Goal: Task Accomplishment & Management: Complete application form

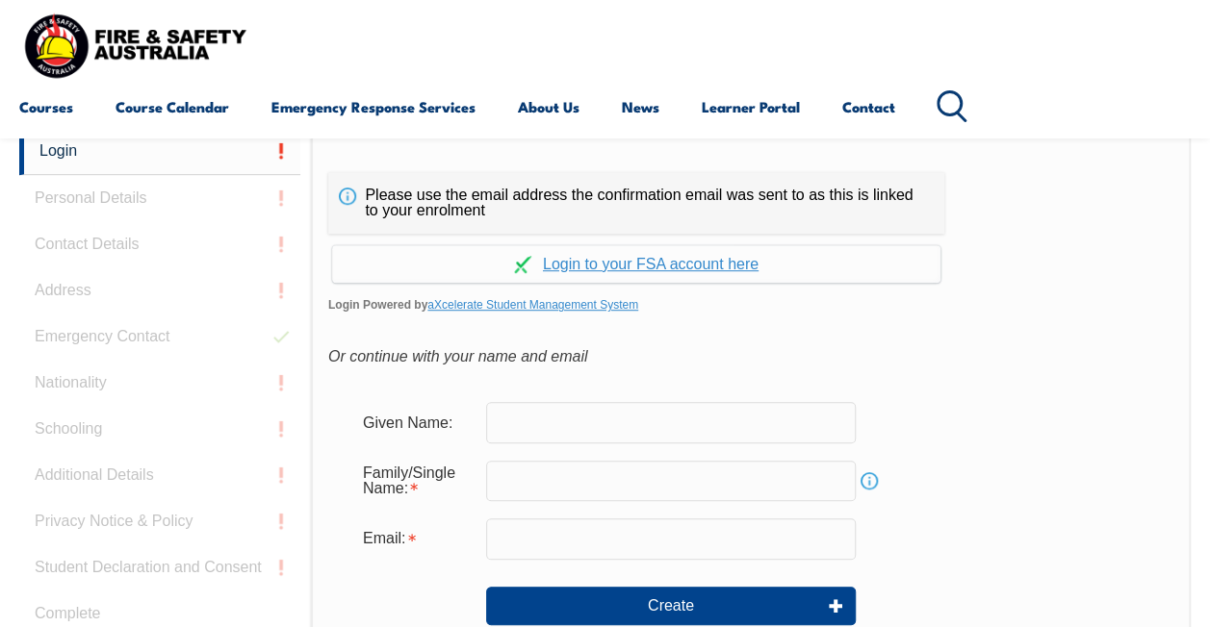
scroll to position [455, 0]
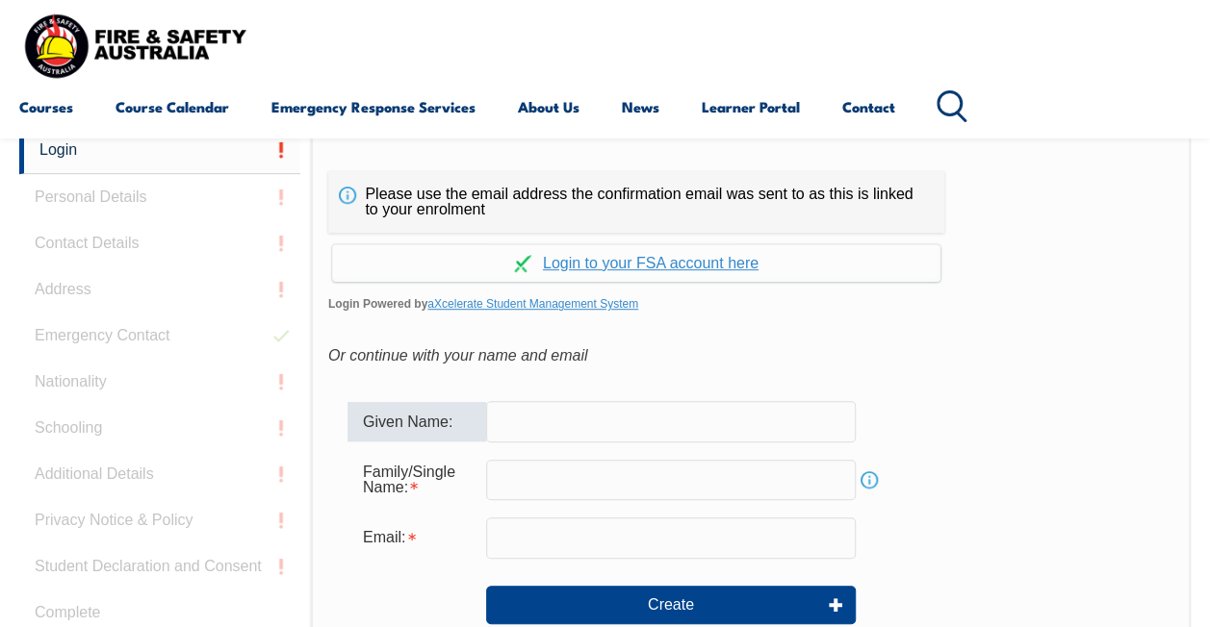
click at [537, 428] on input "text" at bounding box center [670, 421] width 369 height 40
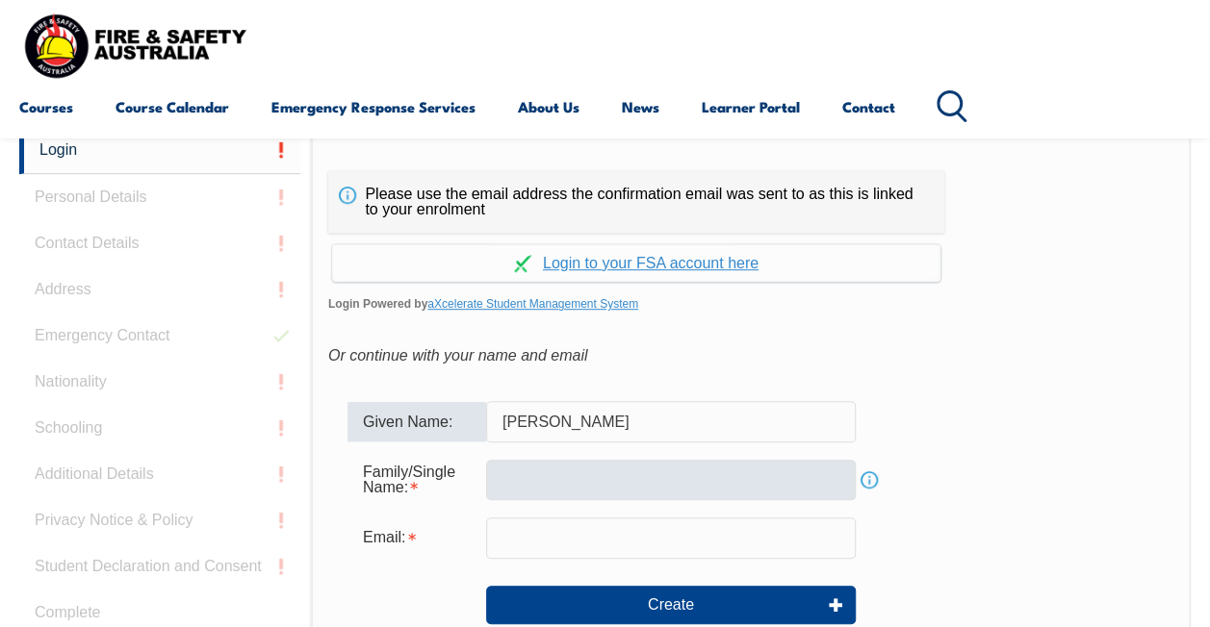
type input "MAUNG"
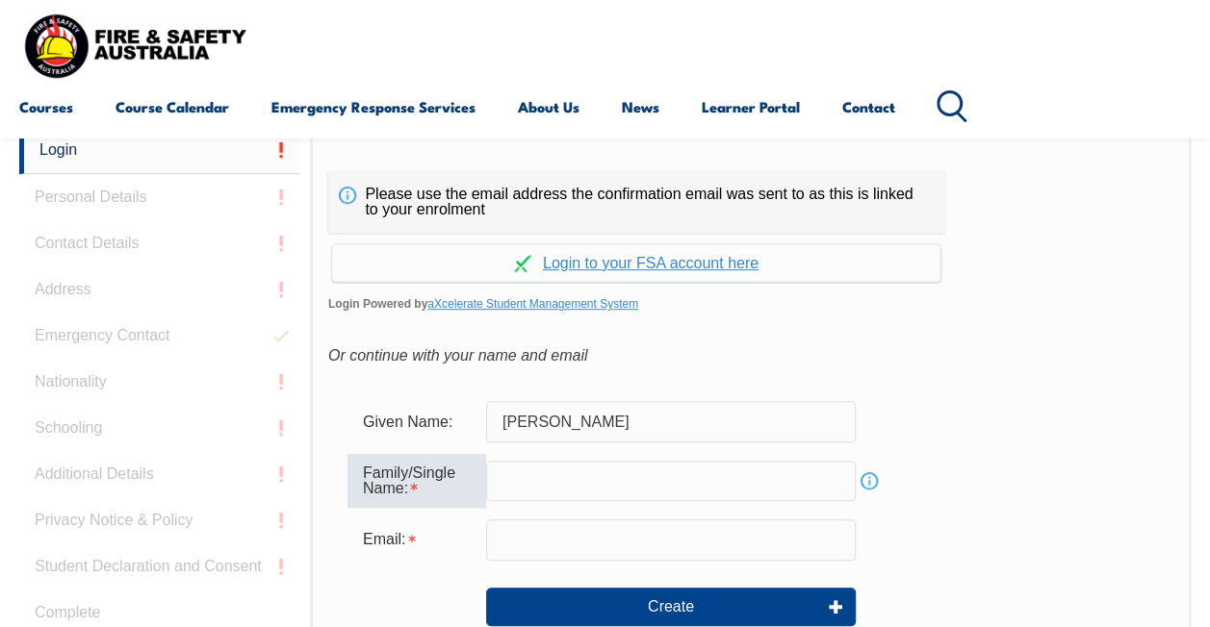
click at [524, 471] on input "text" at bounding box center [670, 481] width 369 height 40
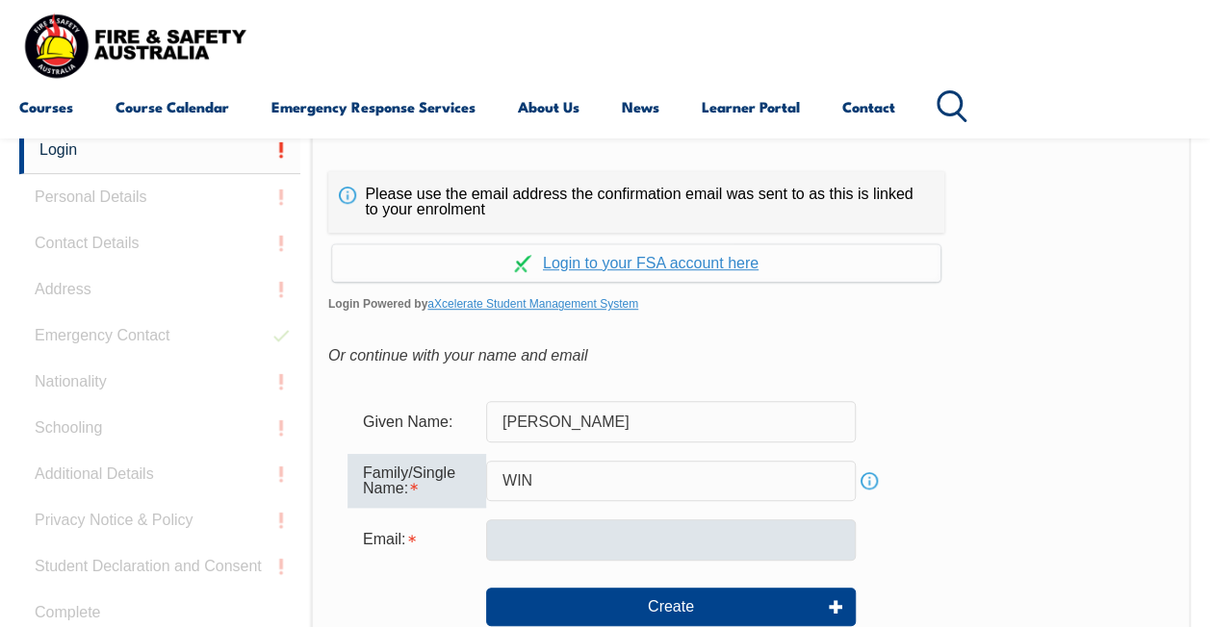
type input "WIN"
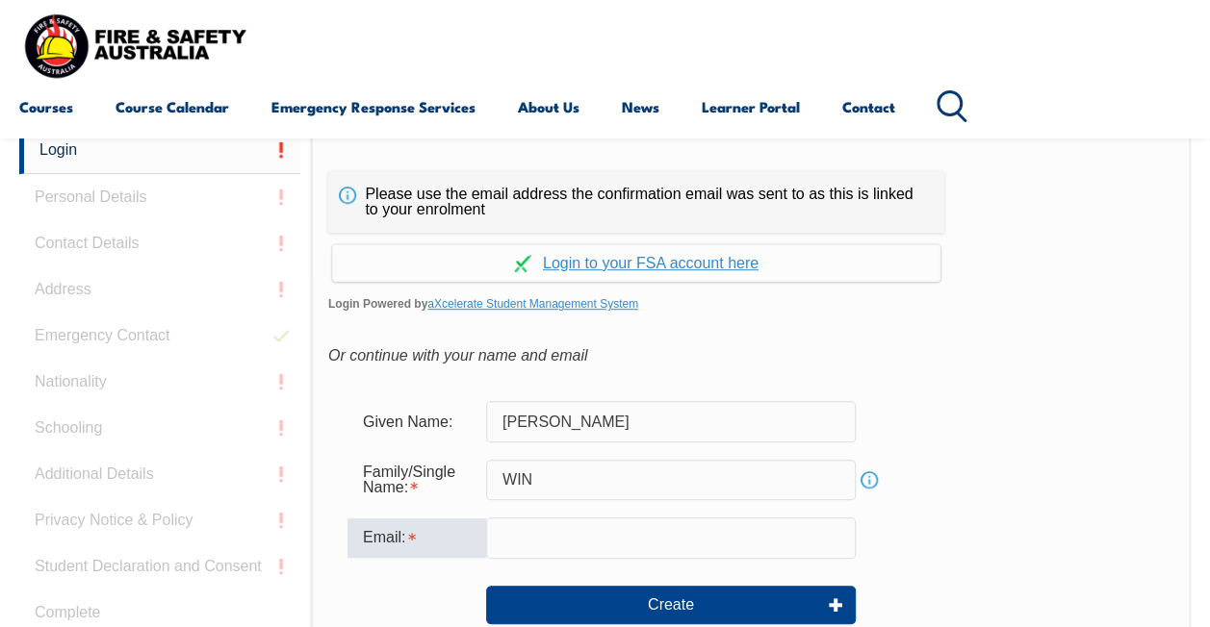
click at [523, 537] on input "email" at bounding box center [670, 538] width 369 height 40
type input "[PERSON_NAME][DOMAIN_NAME][EMAIL_ADDRESS][DOMAIN_NAME]"
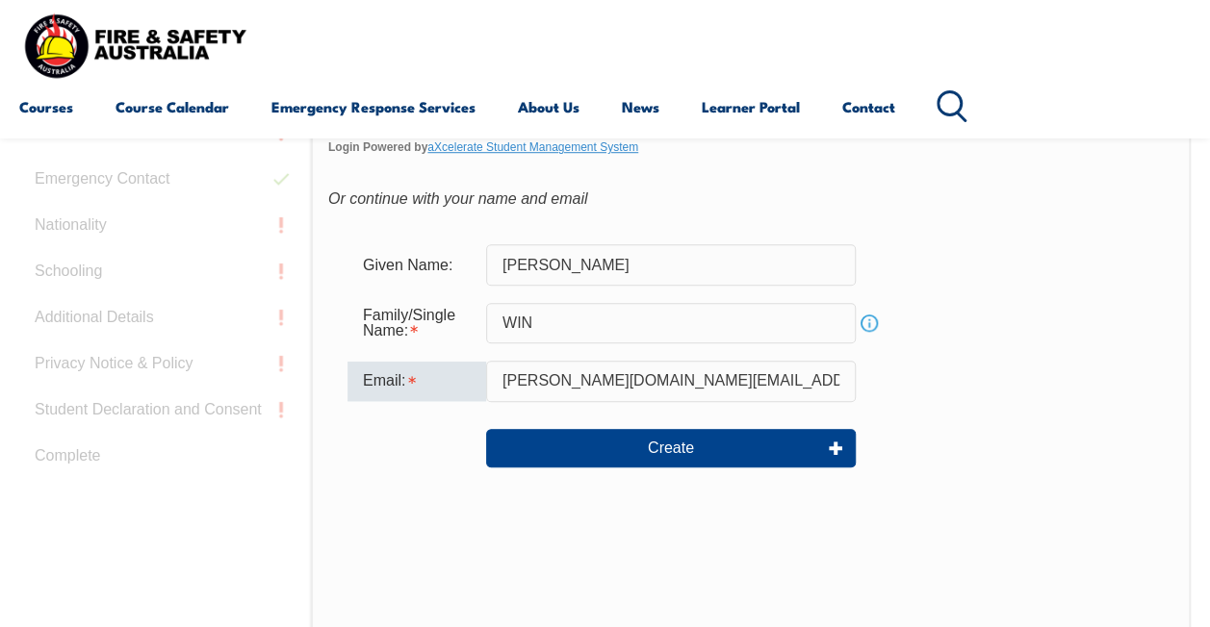
scroll to position [609, 0]
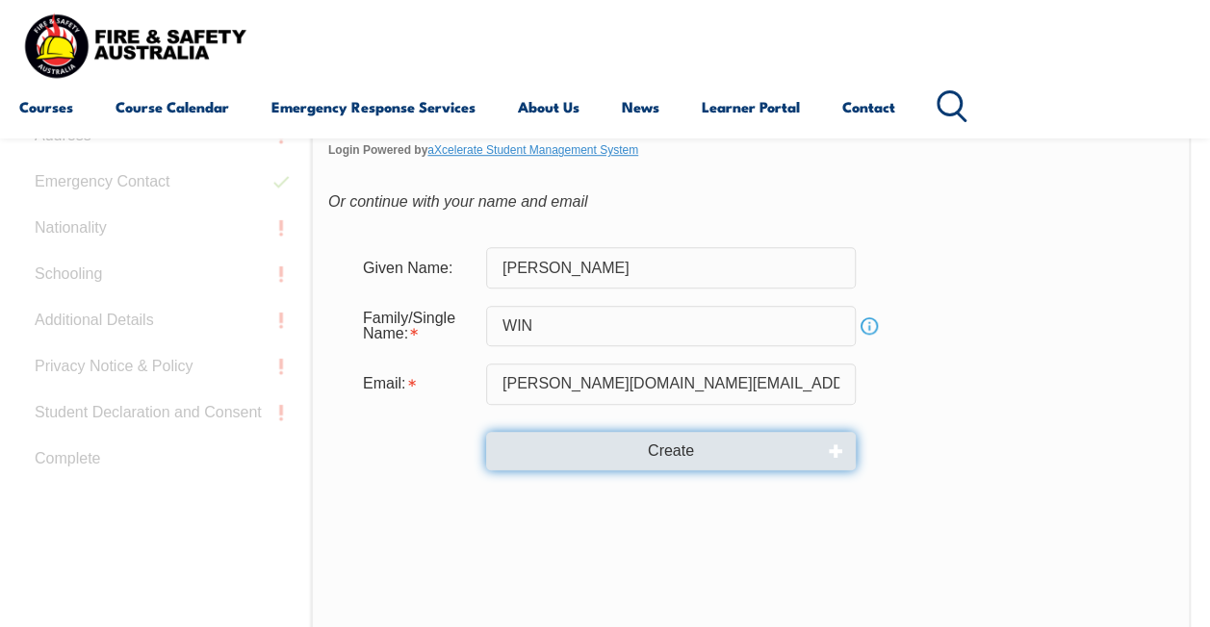
click at [645, 460] on button "Create" at bounding box center [670, 451] width 369 height 38
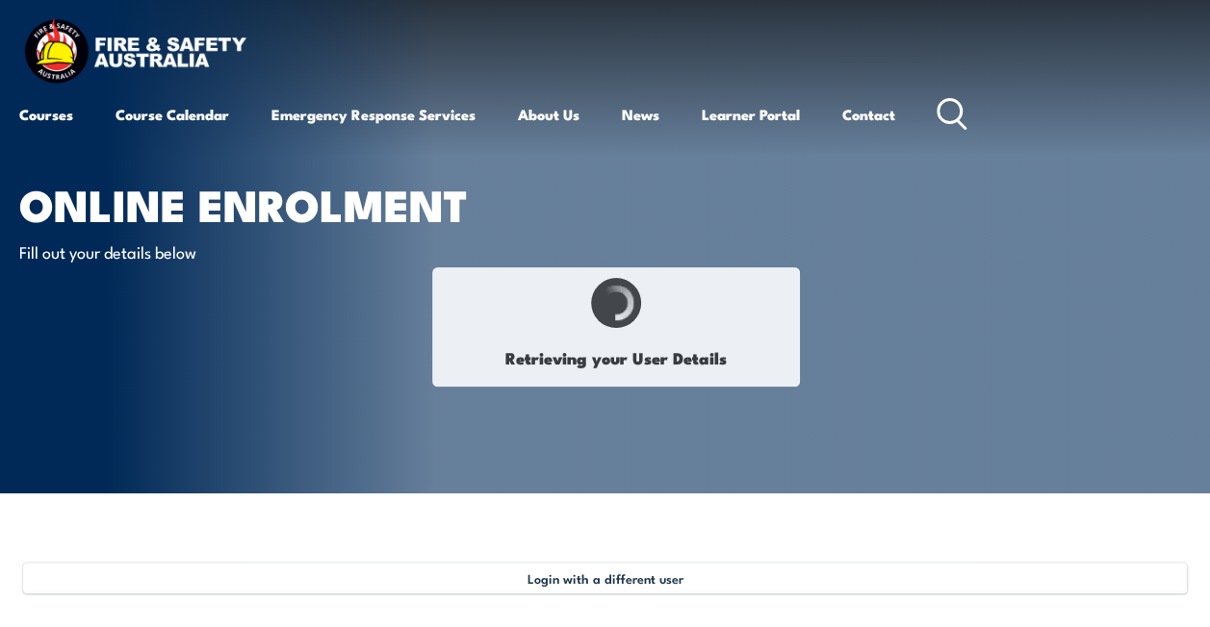
select select "Mr"
type input "[PERSON_NAME]"
type input "Win"
type input "[DATE]"
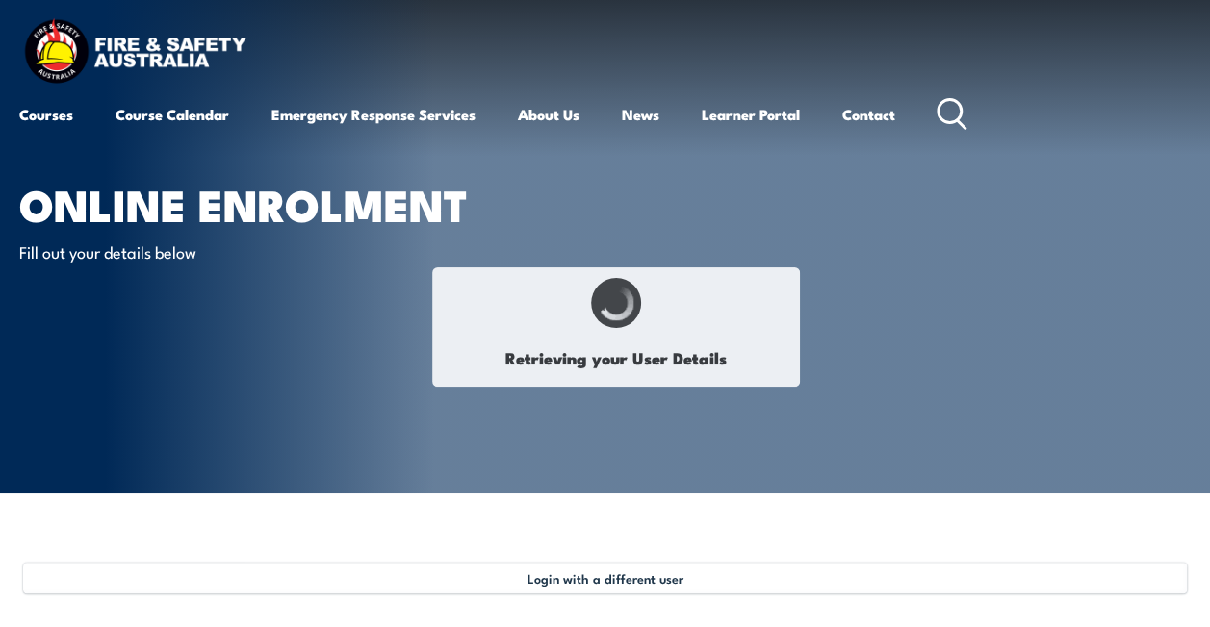
type input "ZJHQCT9CWZ"
select select "M"
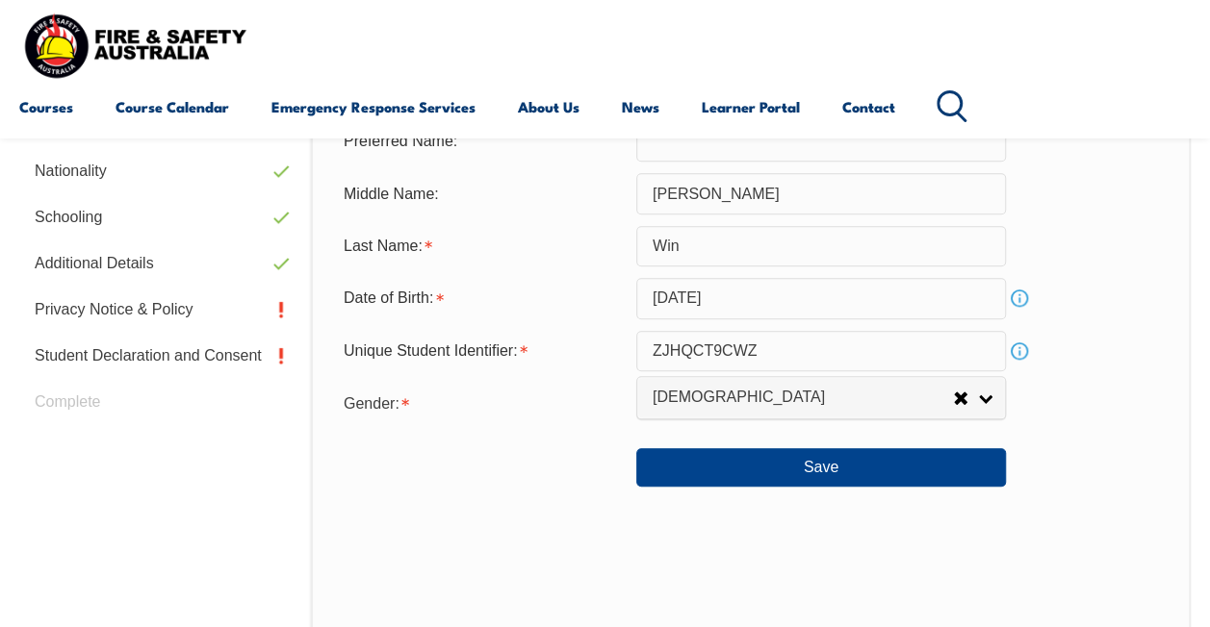
scroll to position [752, 0]
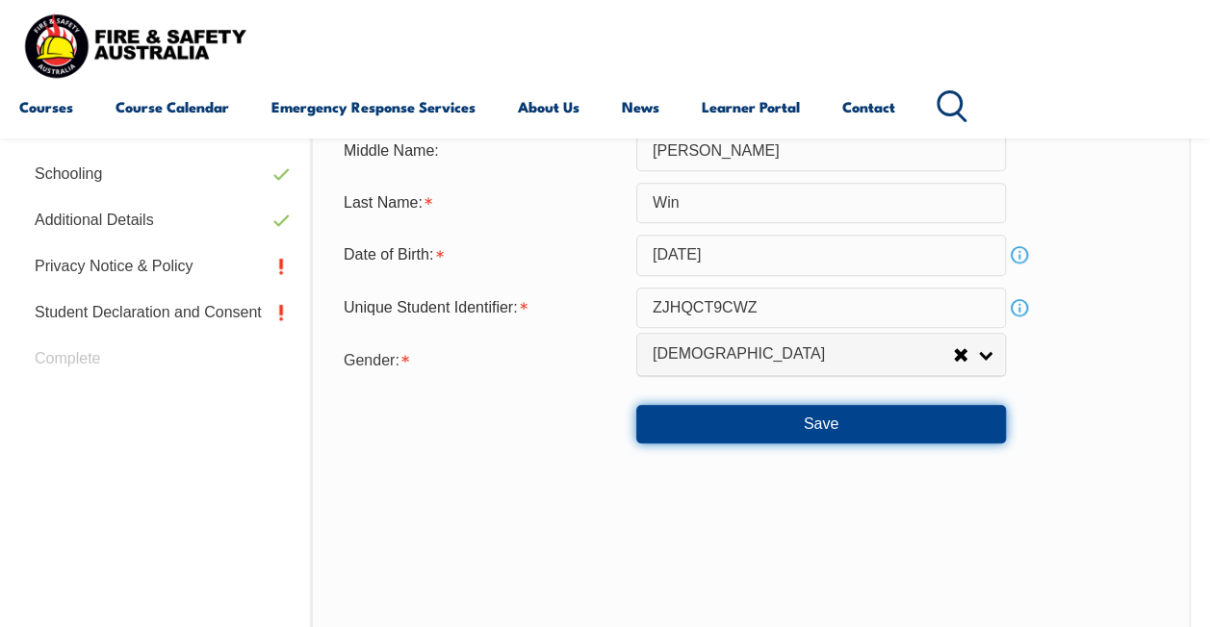
click at [822, 423] on button "Save" at bounding box center [820, 424] width 369 height 38
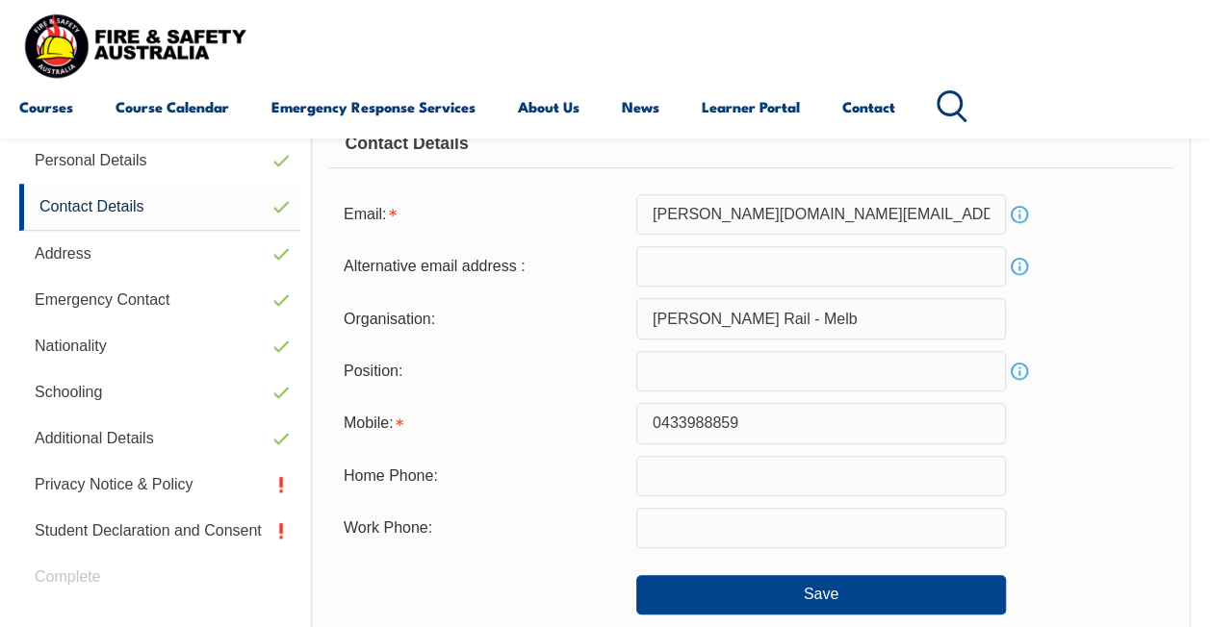
scroll to position [467, 0]
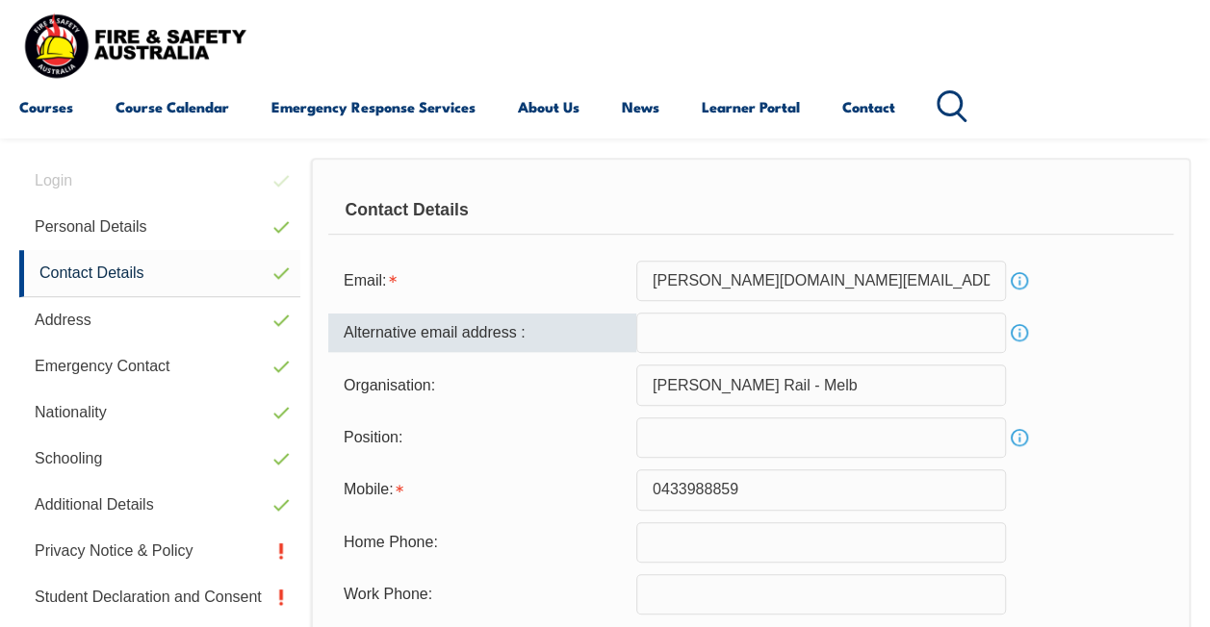
click at [720, 339] on input "email" at bounding box center [820, 333] width 369 height 40
type input "[EMAIL_ADDRESS][DOMAIN_NAME]"
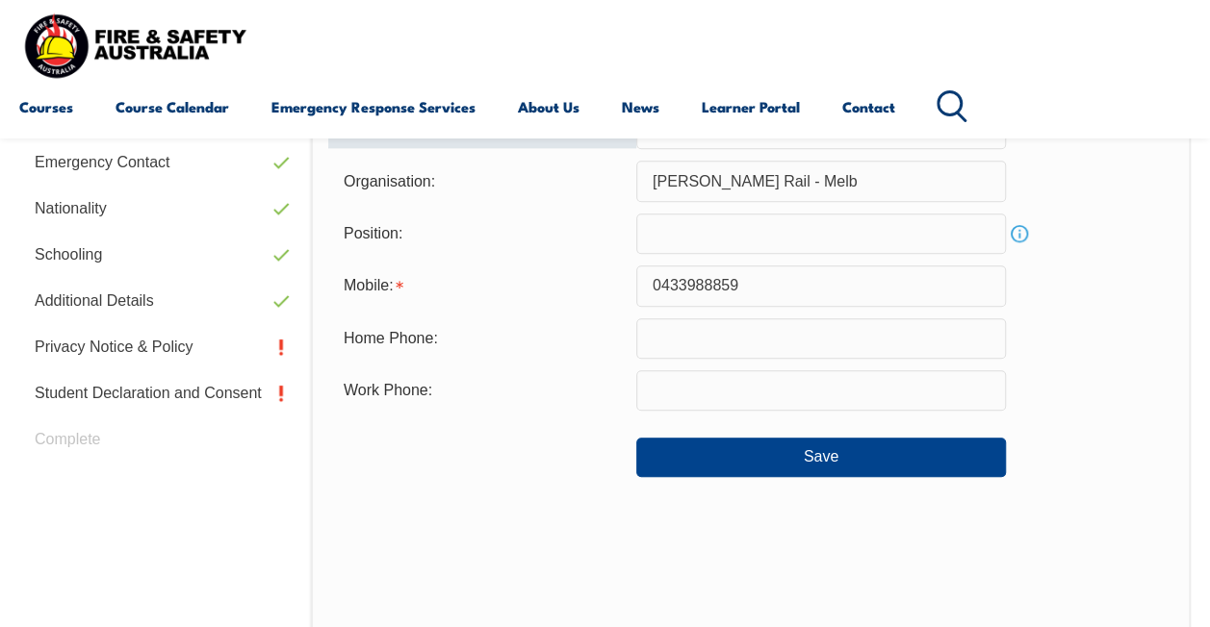
scroll to position [663, 0]
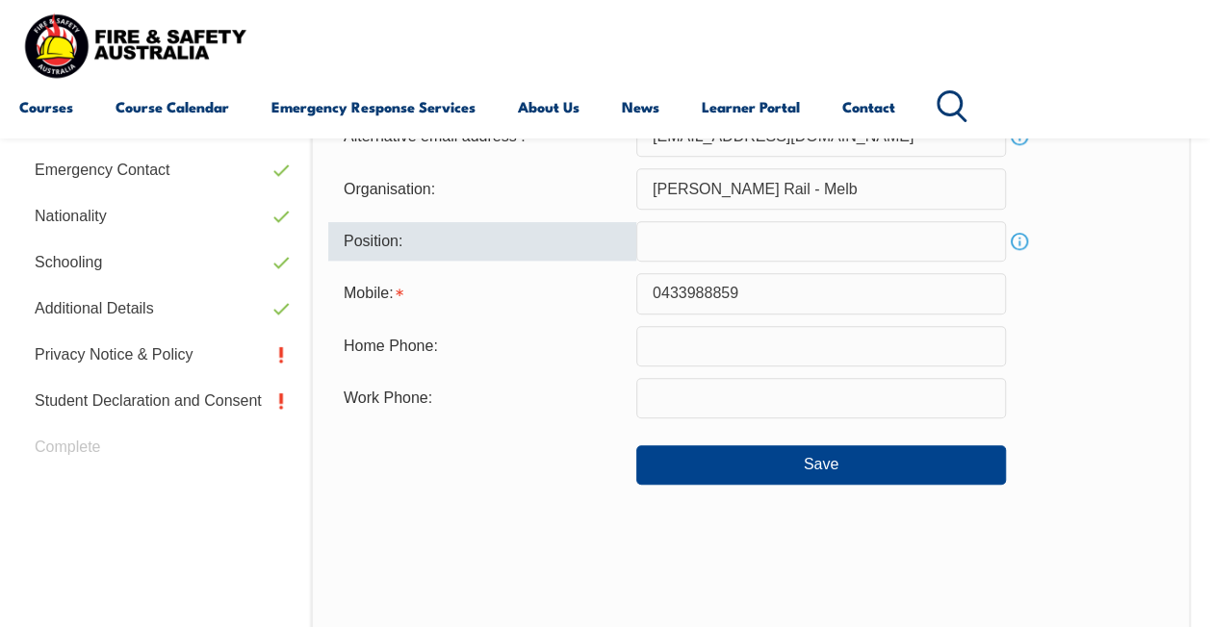
click at [669, 247] on input "text" at bounding box center [820, 241] width 369 height 40
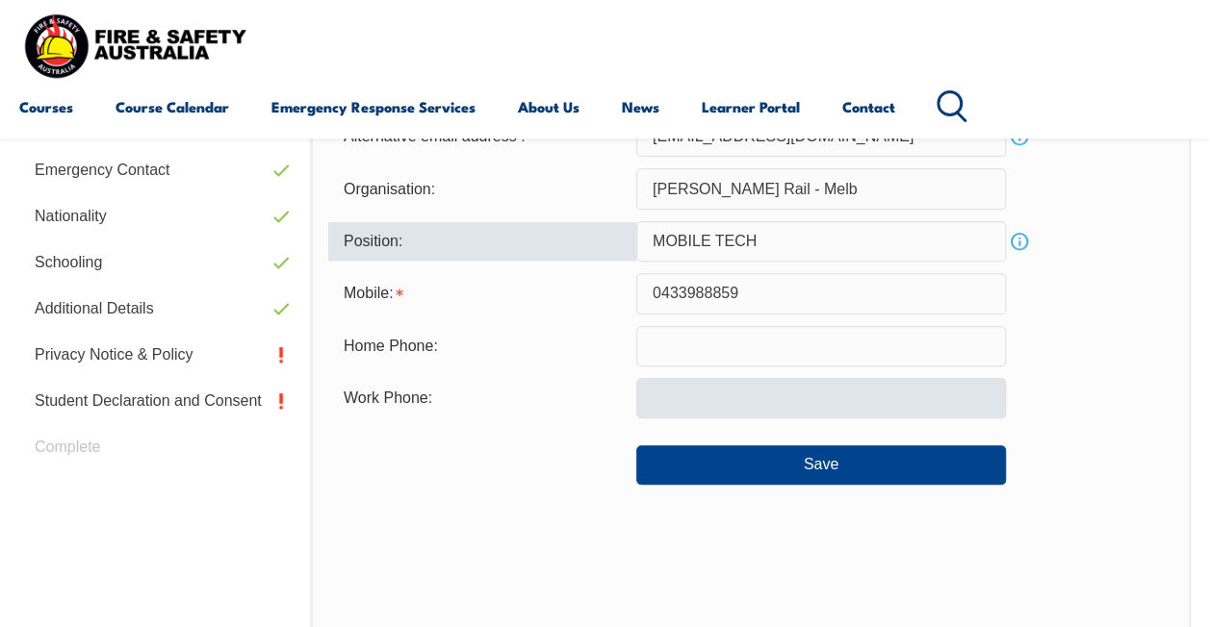
type input "MOBILE TECH"
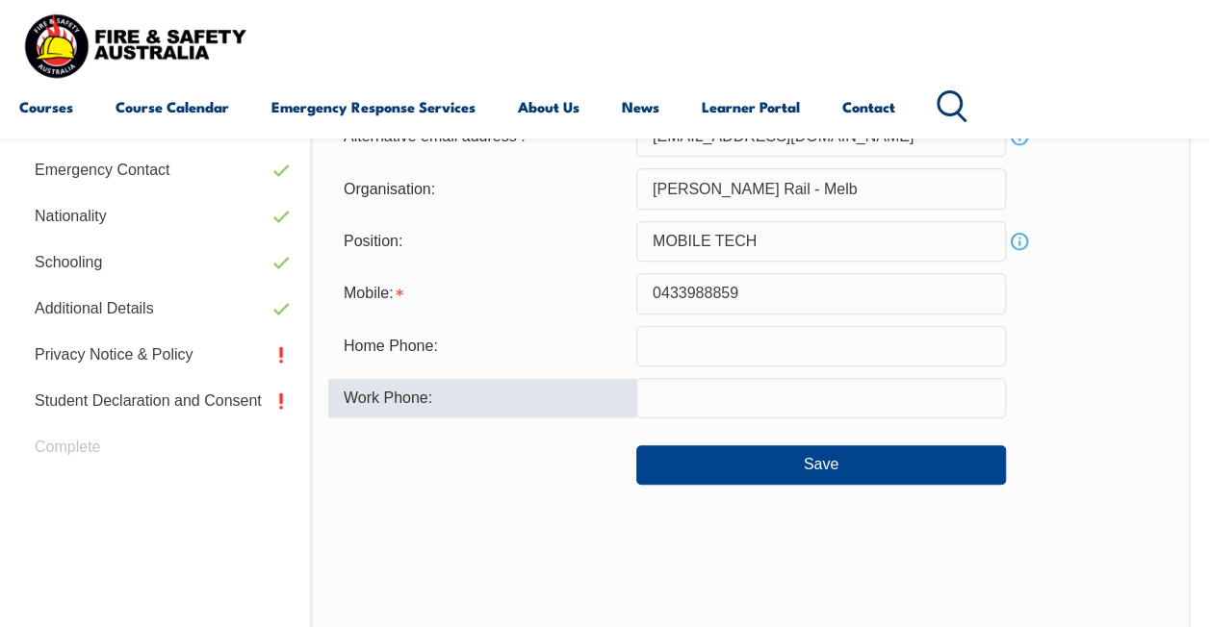
click at [674, 396] on input "text" at bounding box center [820, 398] width 369 height 40
type input "0404288934"
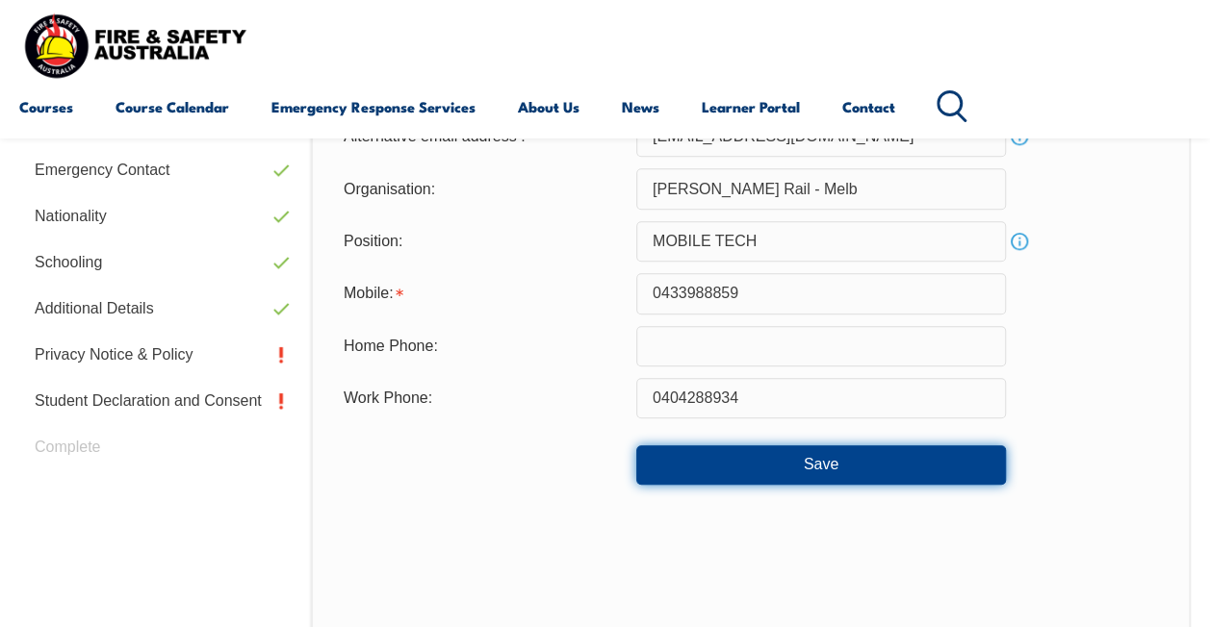
click at [781, 457] on button "Save" at bounding box center [820, 465] width 369 height 38
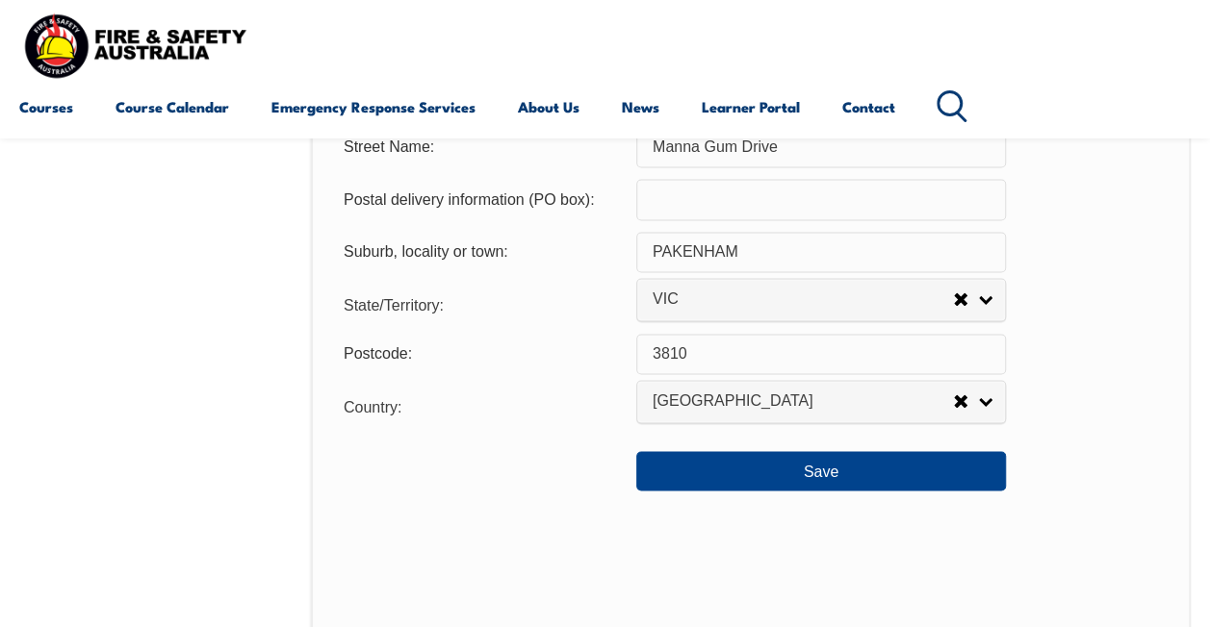
scroll to position [1418, 0]
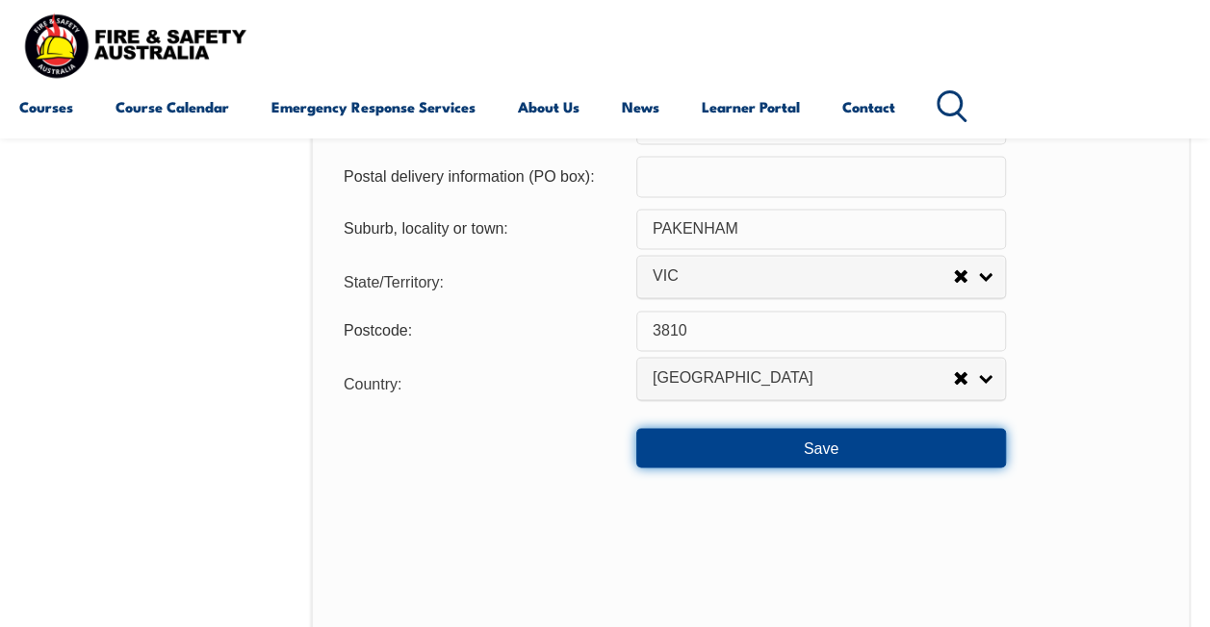
click at [827, 441] on button "Save" at bounding box center [820, 447] width 369 height 38
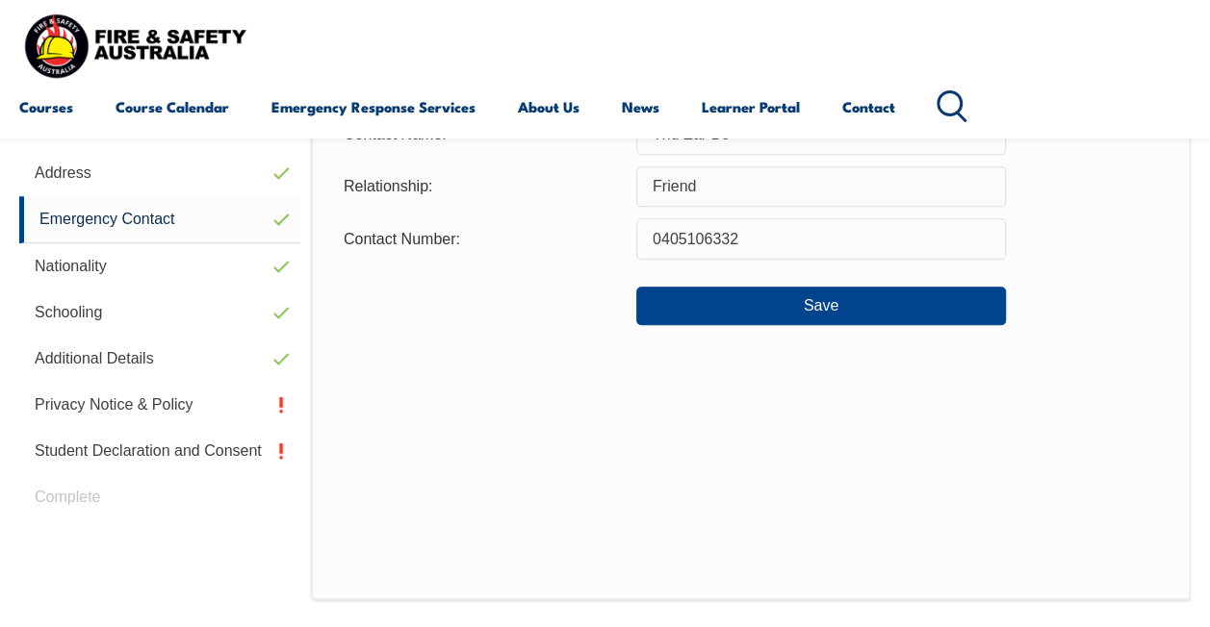
scroll to position [466, 0]
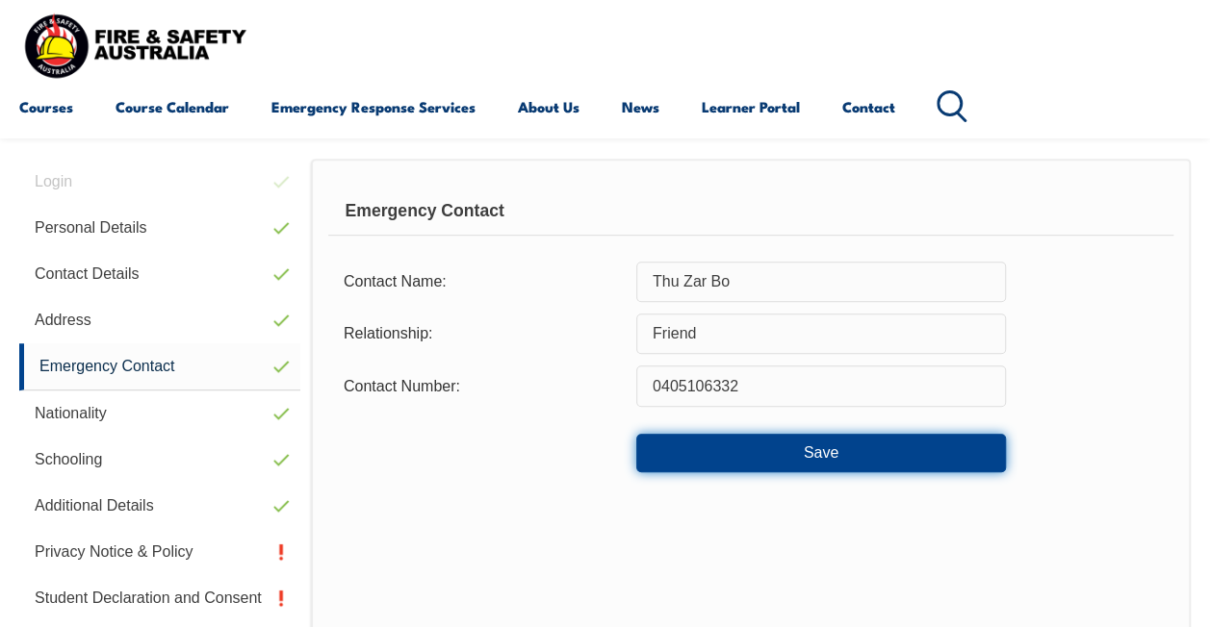
click at [812, 455] on button "Save" at bounding box center [820, 453] width 369 height 38
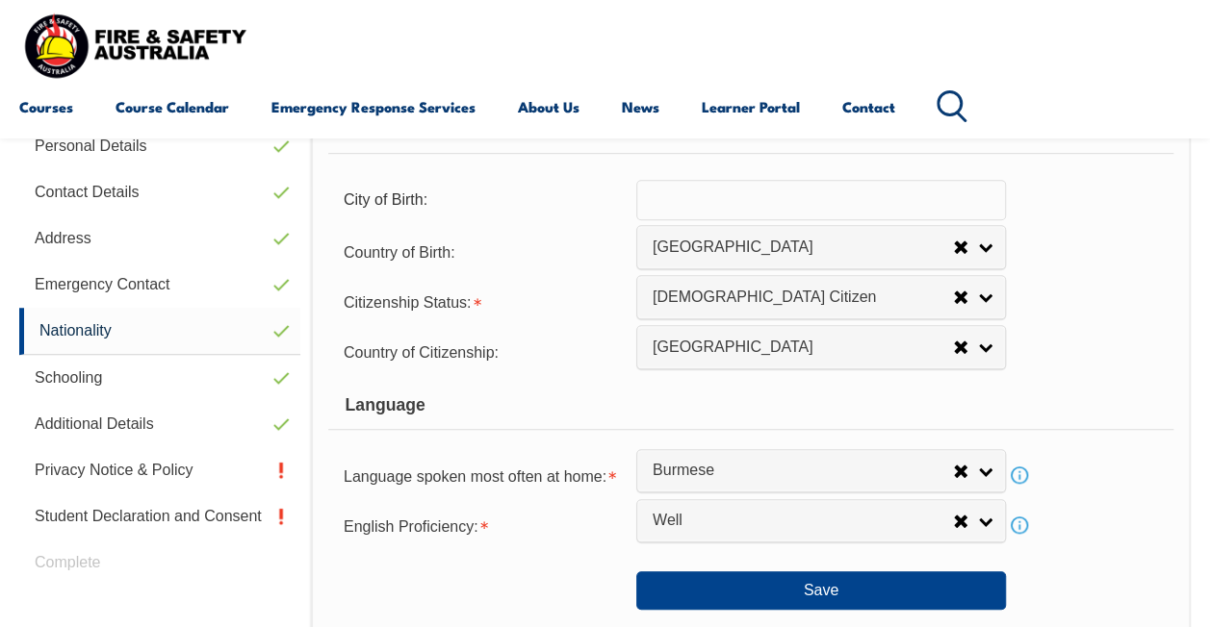
scroll to position [552, 0]
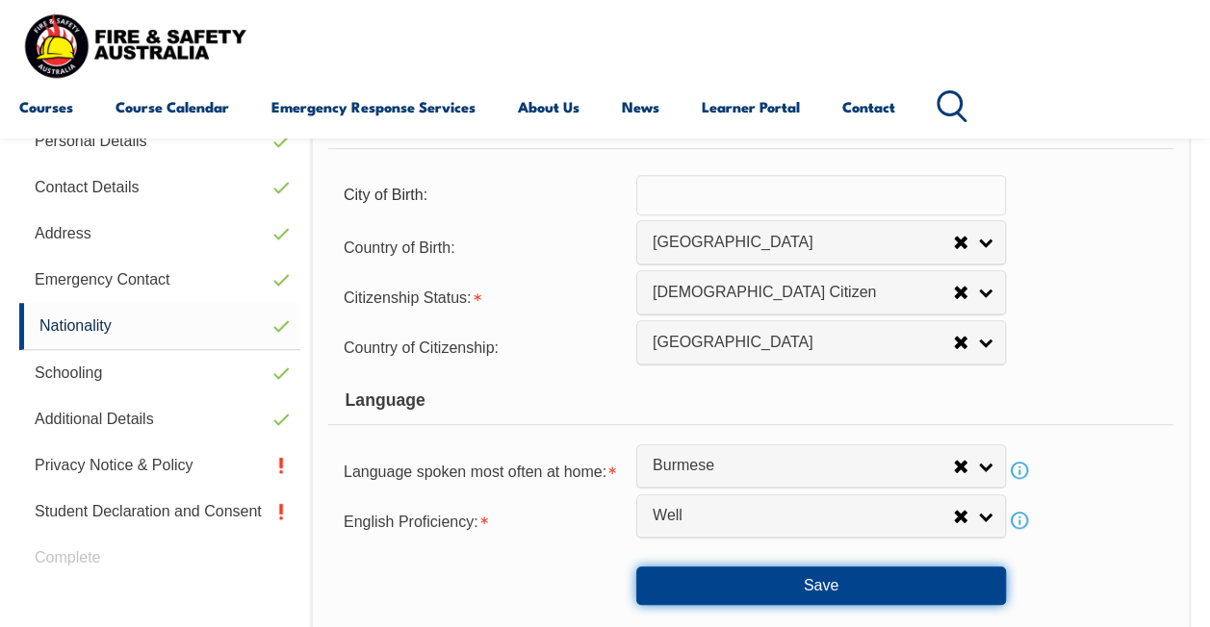
click at [793, 593] on button "Save" at bounding box center [820, 586] width 369 height 38
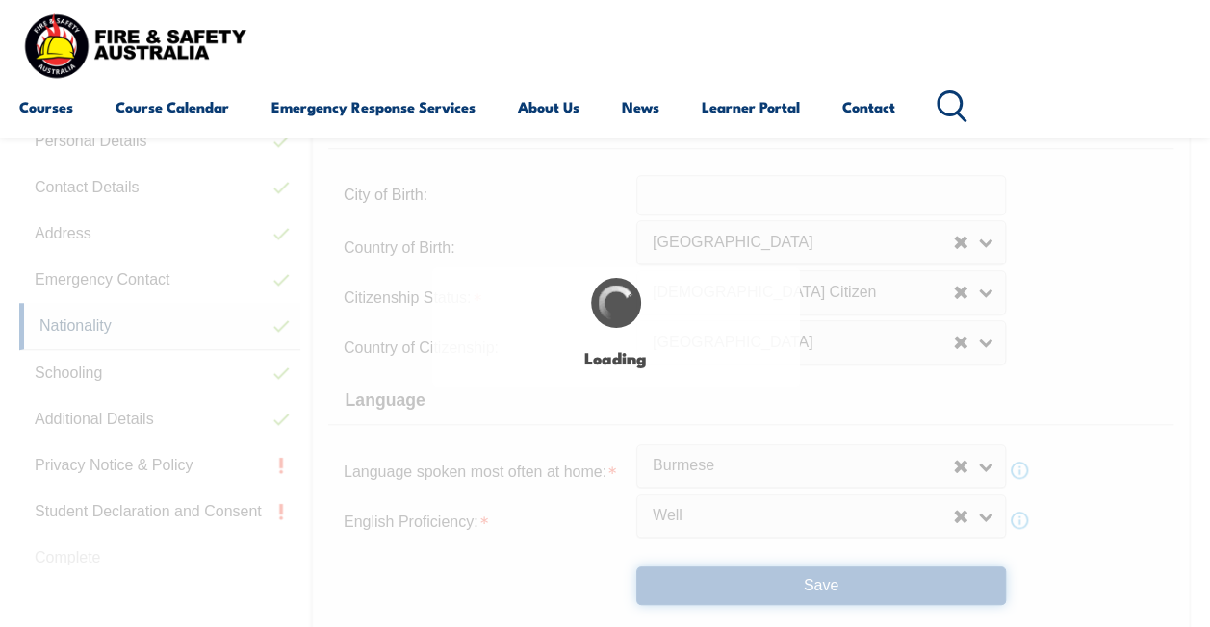
select select "false"
select select "true"
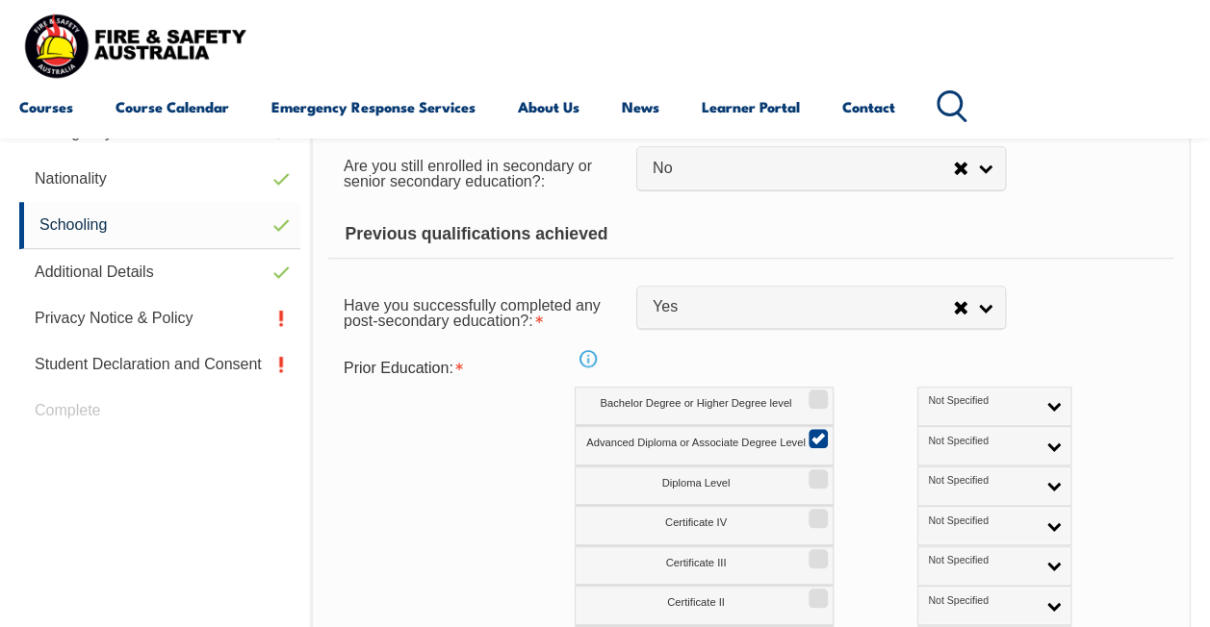
scroll to position [878, 0]
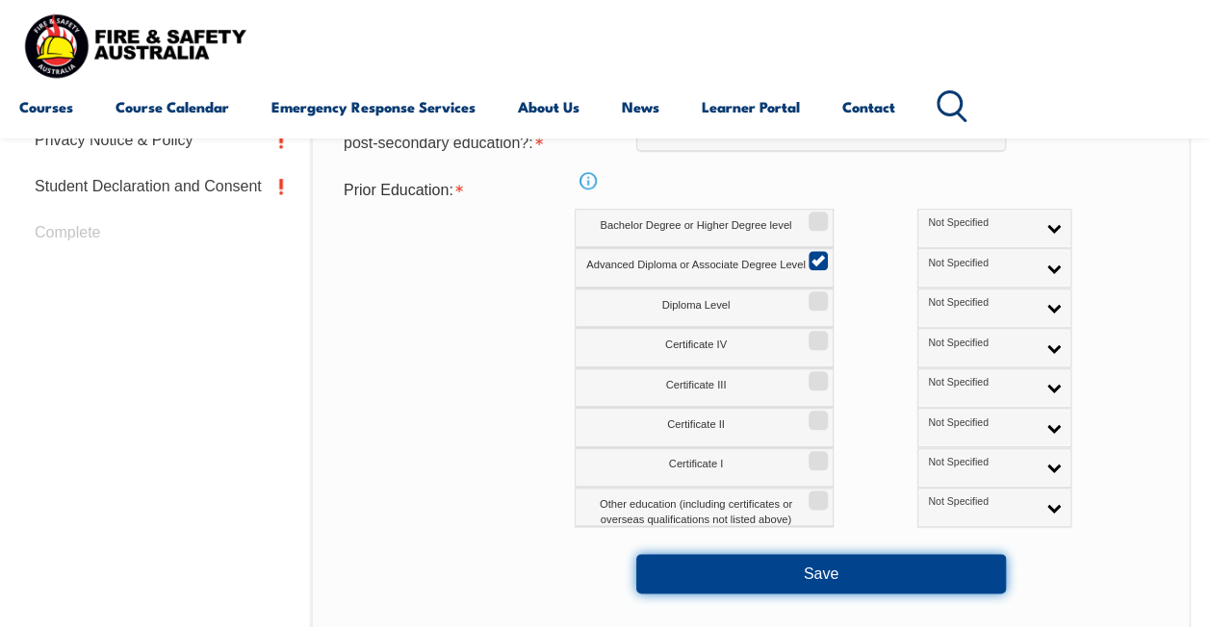
click at [818, 575] on button "Save" at bounding box center [820, 573] width 369 height 38
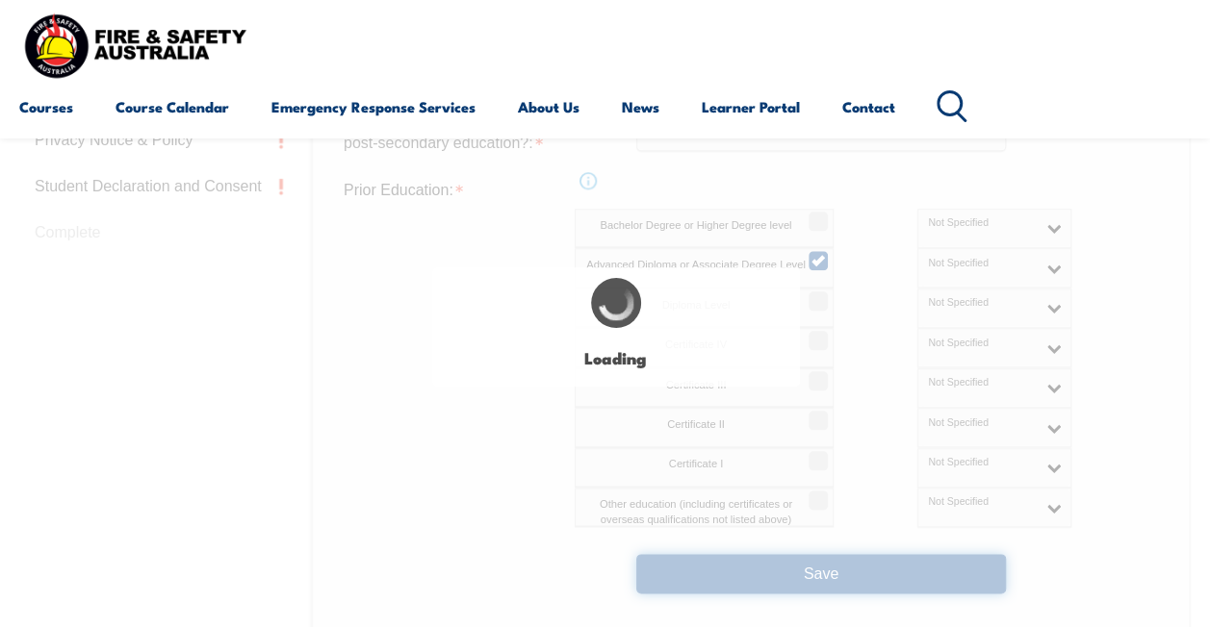
select select "false"
select select
select select "false"
select select "true"
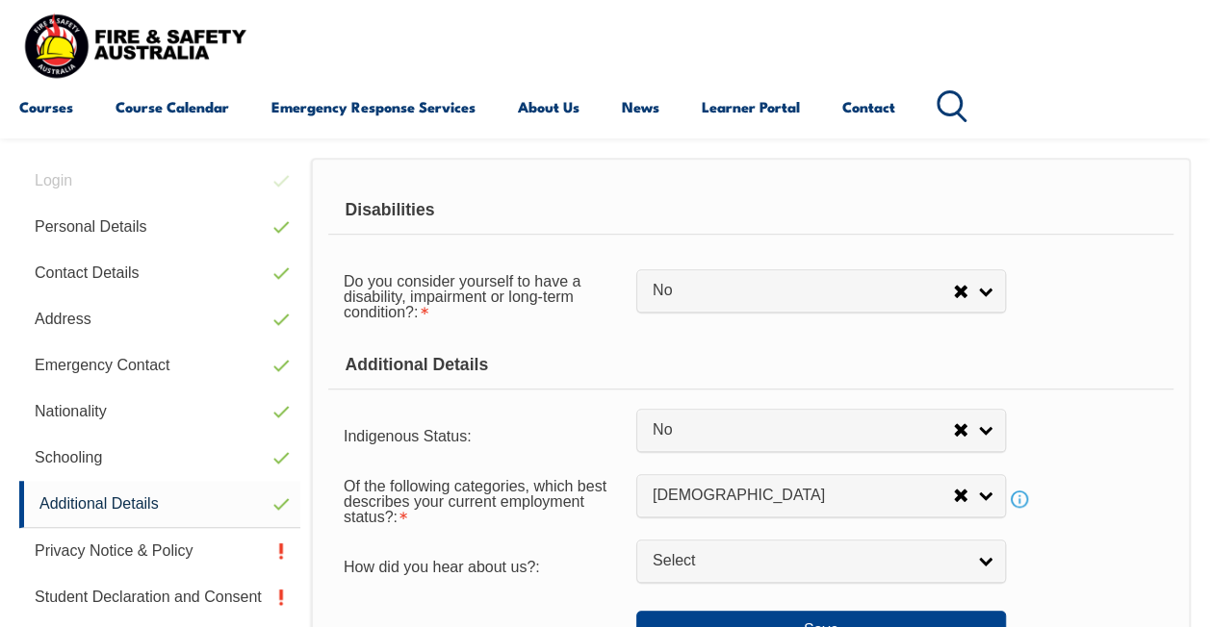
scroll to position [650, 0]
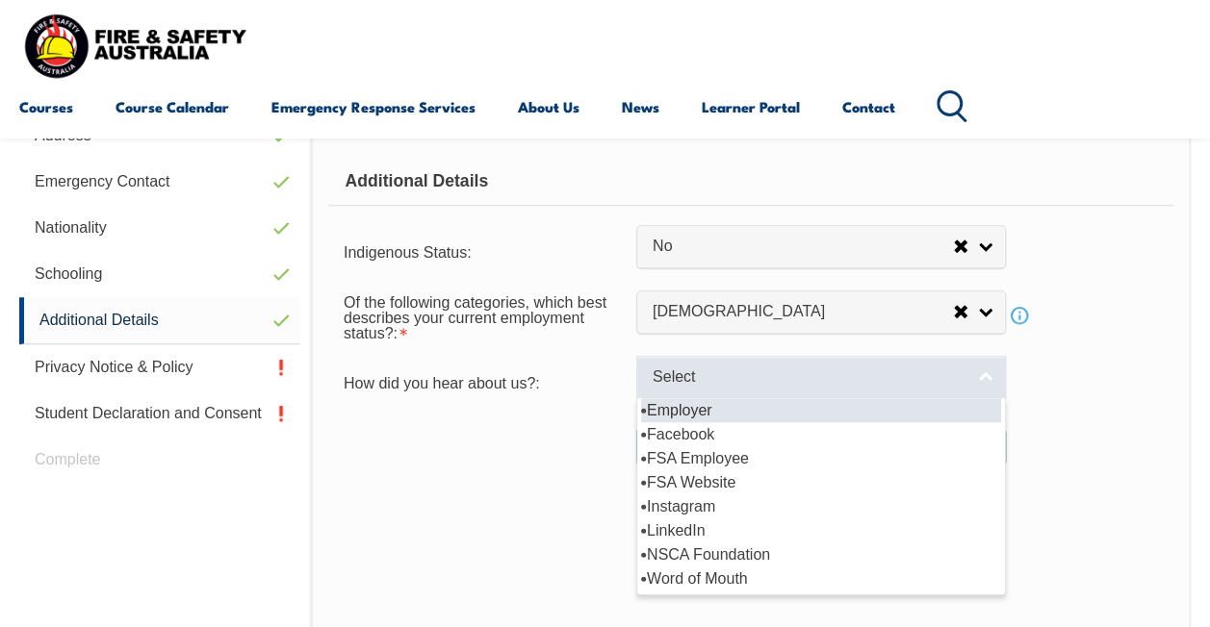
click at [988, 375] on link "Select" at bounding box center [820, 377] width 369 height 43
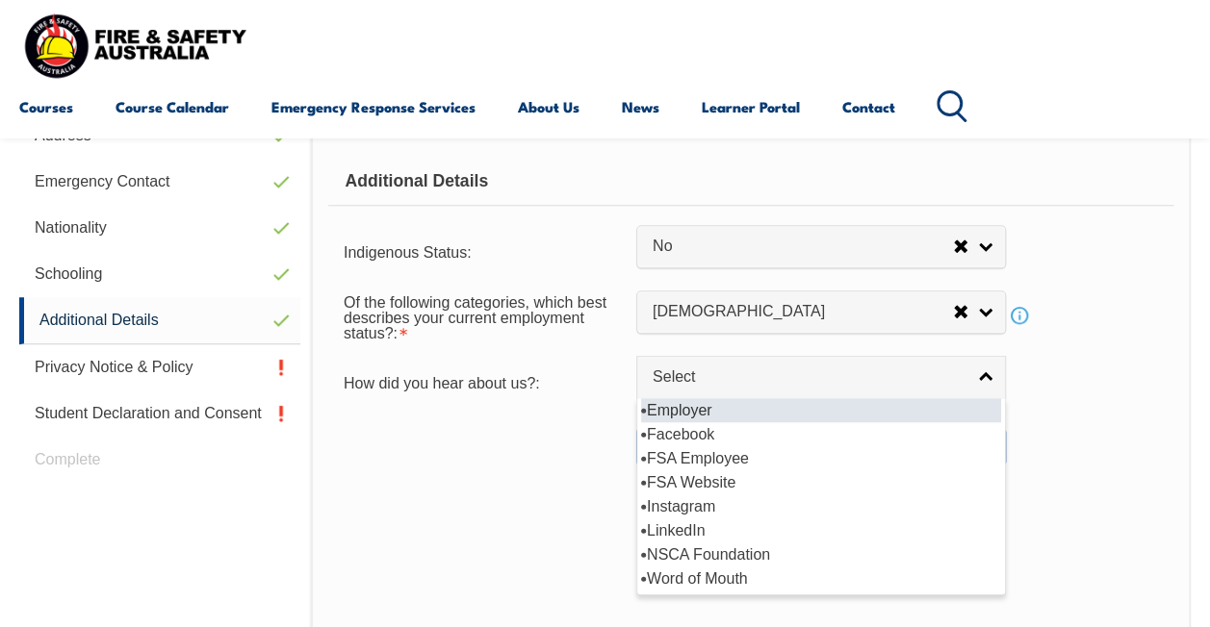
click at [673, 406] on li "Employer" at bounding box center [821, 410] width 360 height 24
select select "8019"
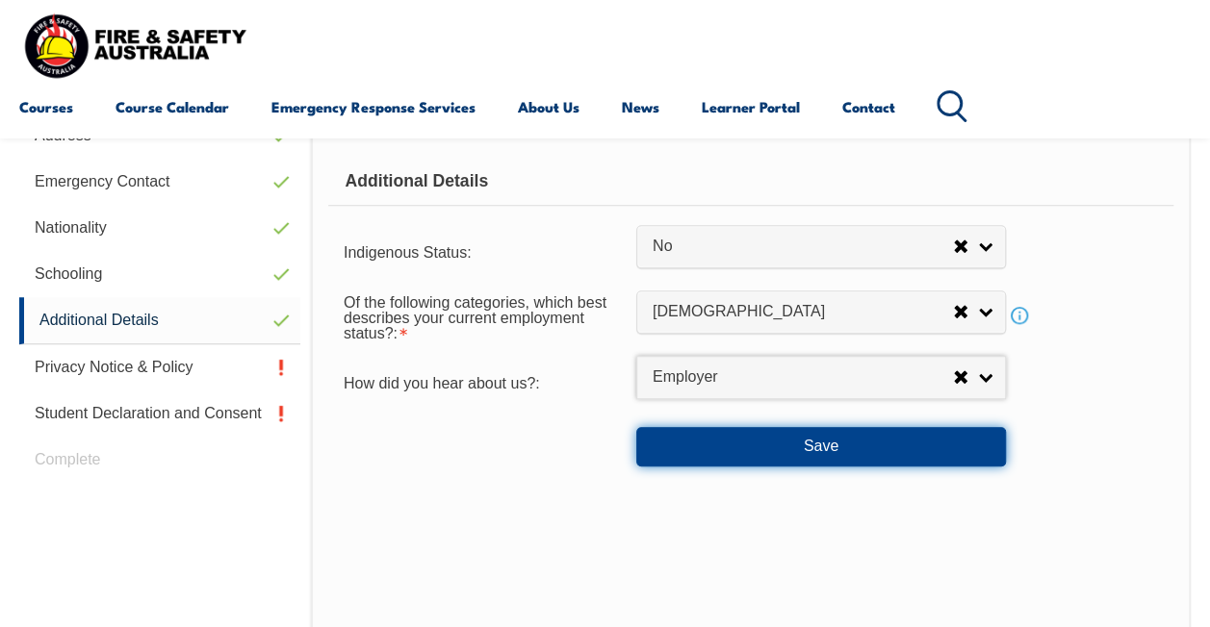
click at [783, 450] on button "Save" at bounding box center [820, 446] width 369 height 38
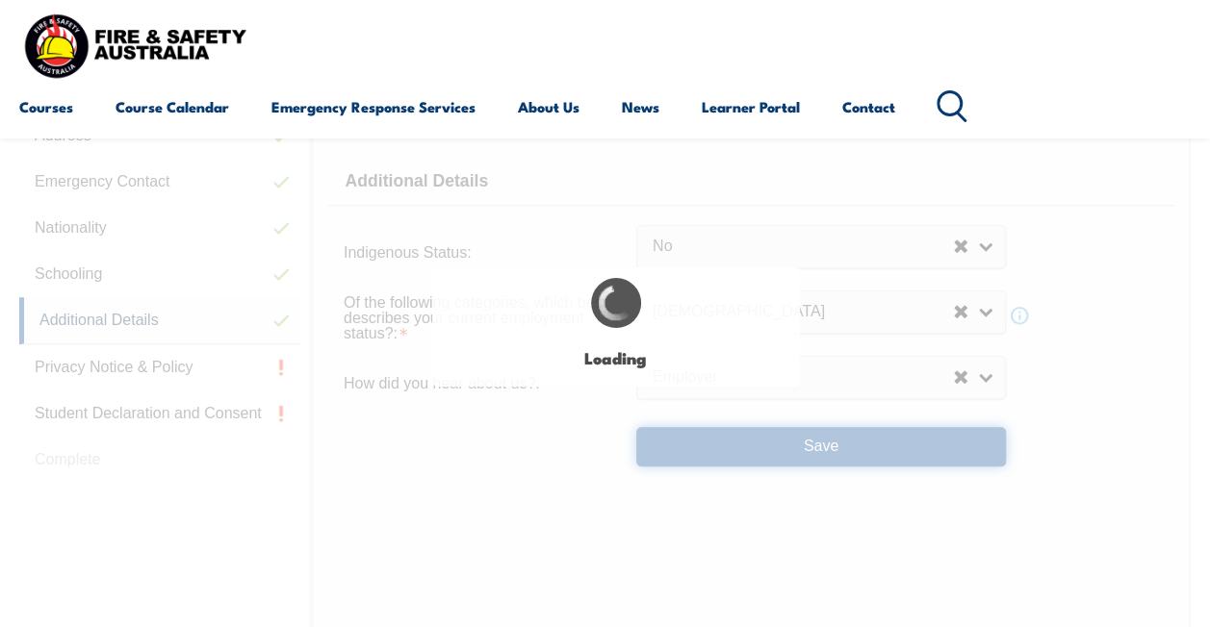
select select "false"
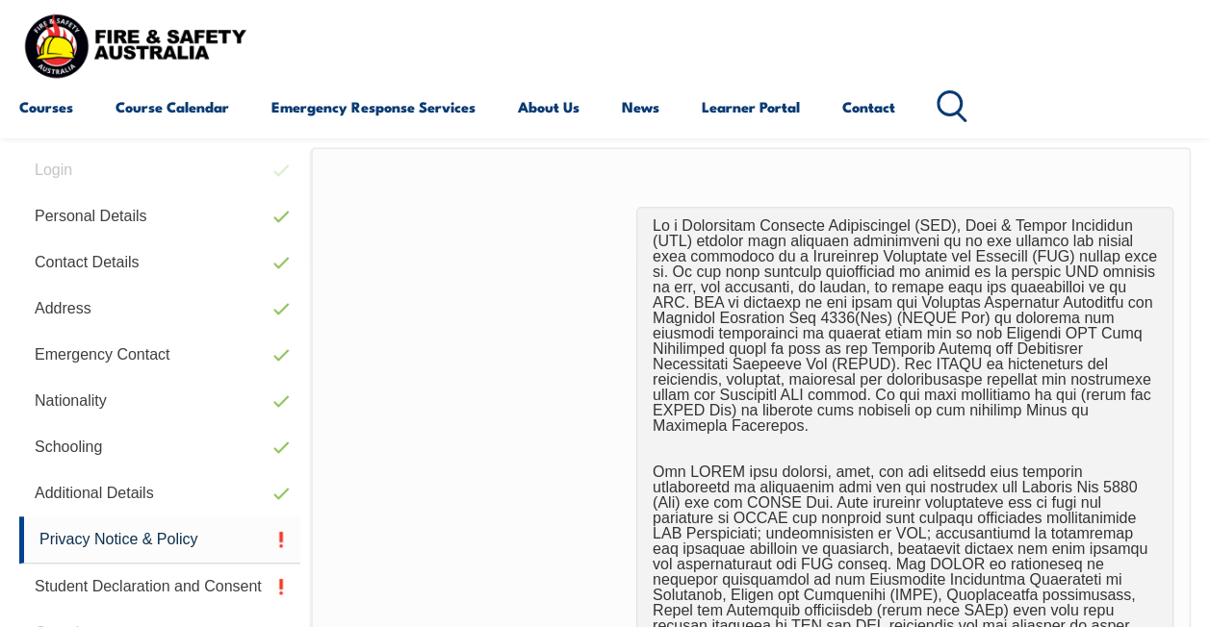
scroll to position [467, 0]
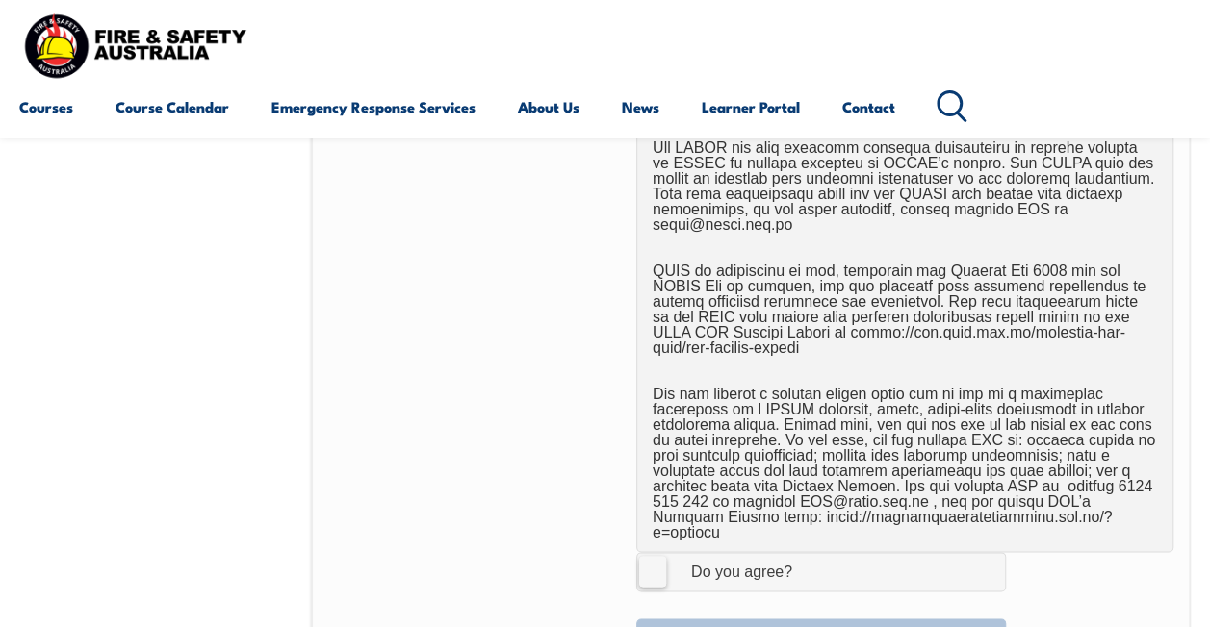
scroll to position [1185, 0]
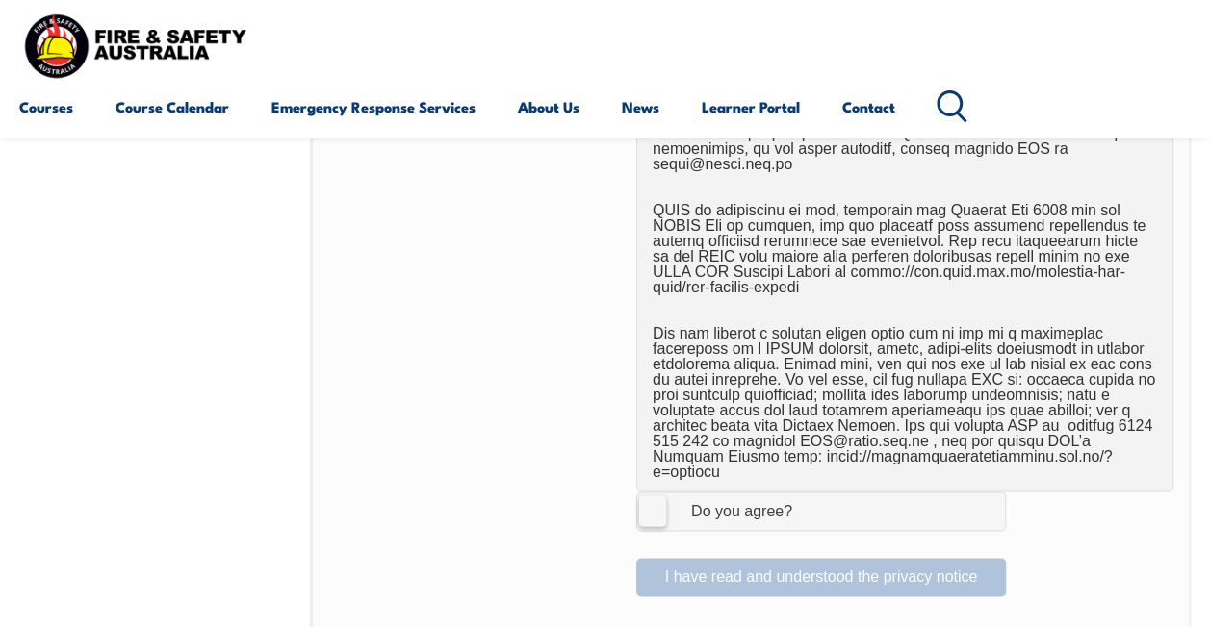
click at [647, 492] on label "I Agree Do you agree?" at bounding box center [820, 511] width 369 height 38
click at [807, 493] on input "I Agree Do you agree?" at bounding box center [823, 511] width 33 height 37
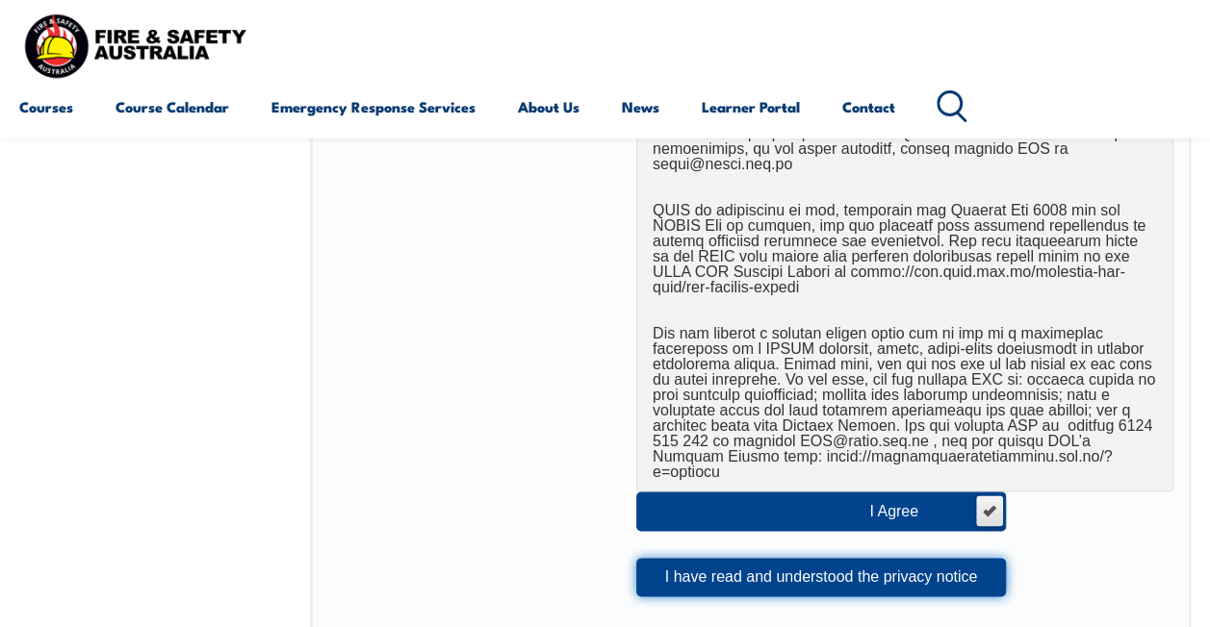
click at [733, 558] on button "I have read and understood the privacy notice" at bounding box center [820, 577] width 369 height 38
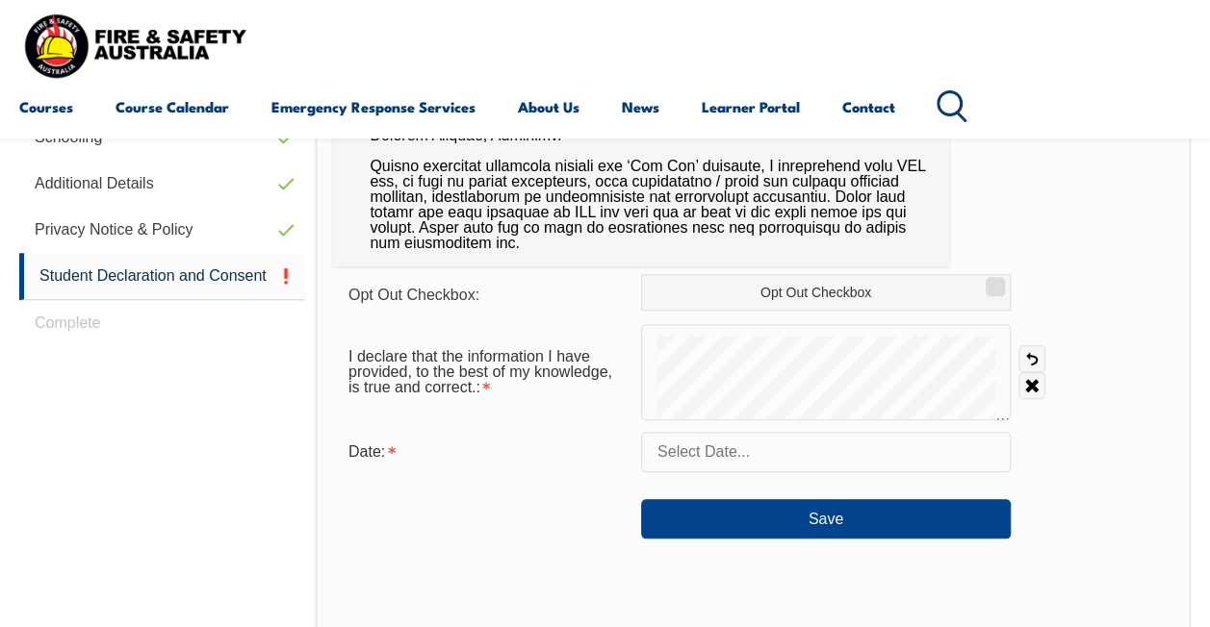
scroll to position [803, 0]
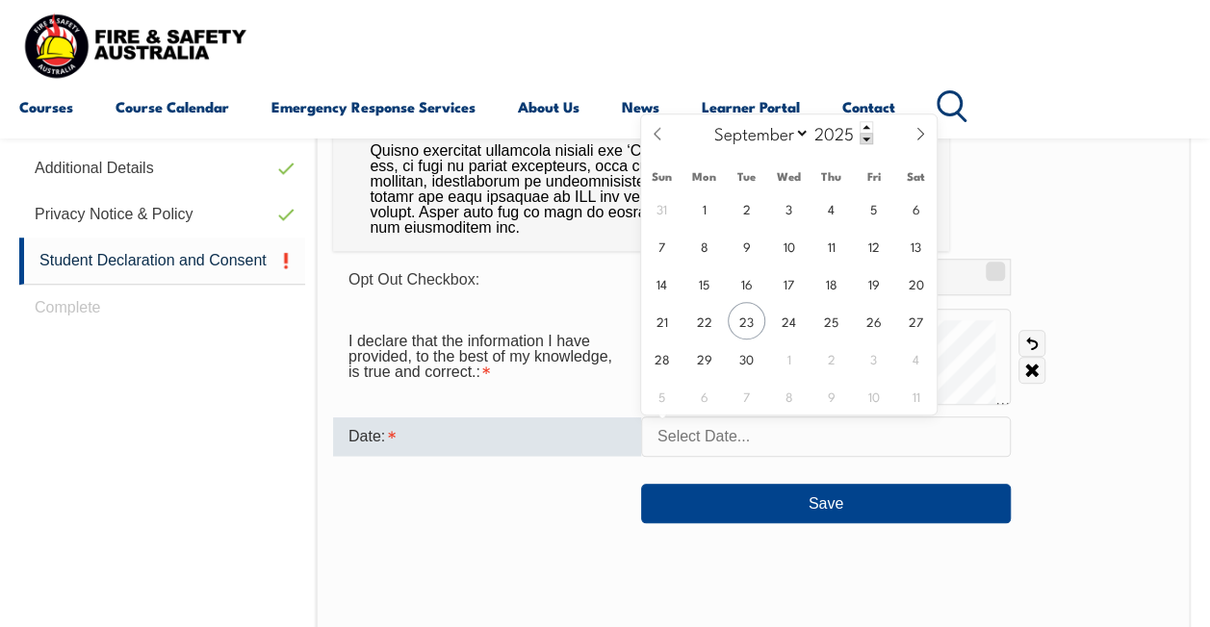
click at [689, 439] on input "text" at bounding box center [825, 437] width 369 height 40
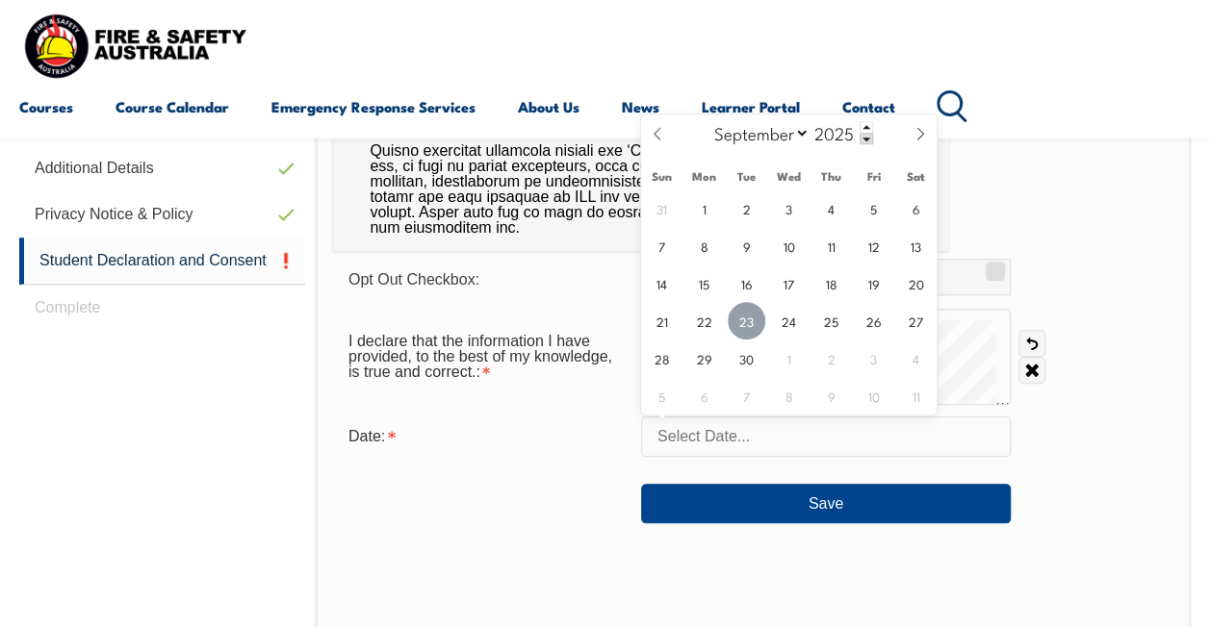
click at [740, 325] on span "23" at bounding box center [746, 321] width 38 height 38
type input "[DATE]"
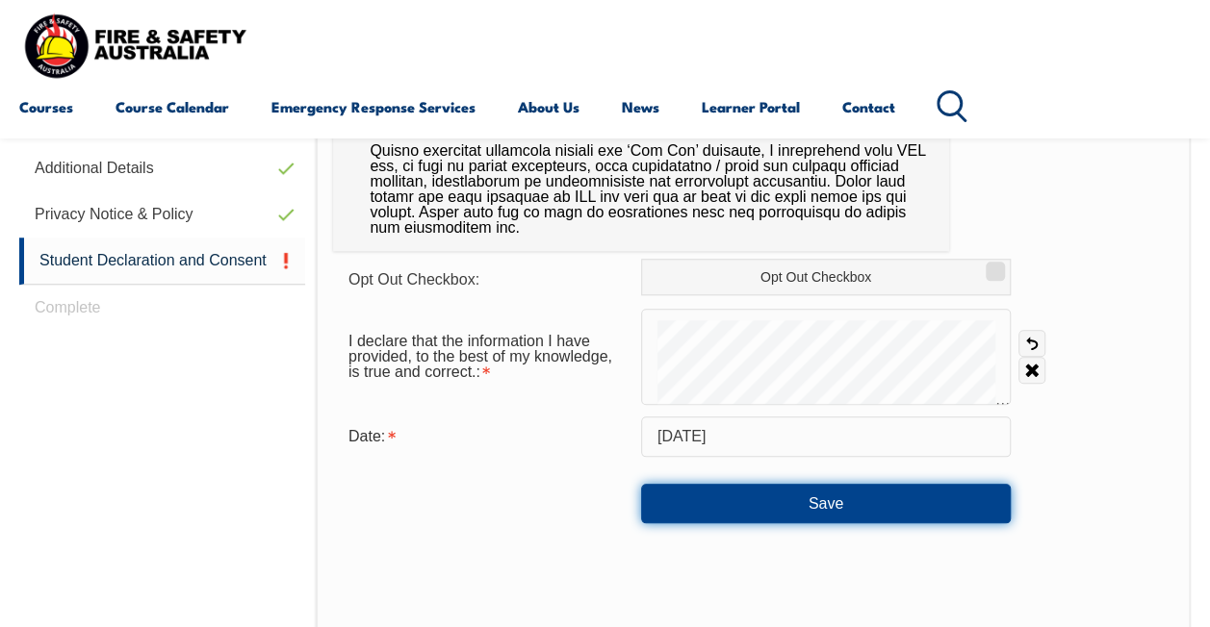
click at [778, 493] on button "Save" at bounding box center [825, 503] width 369 height 38
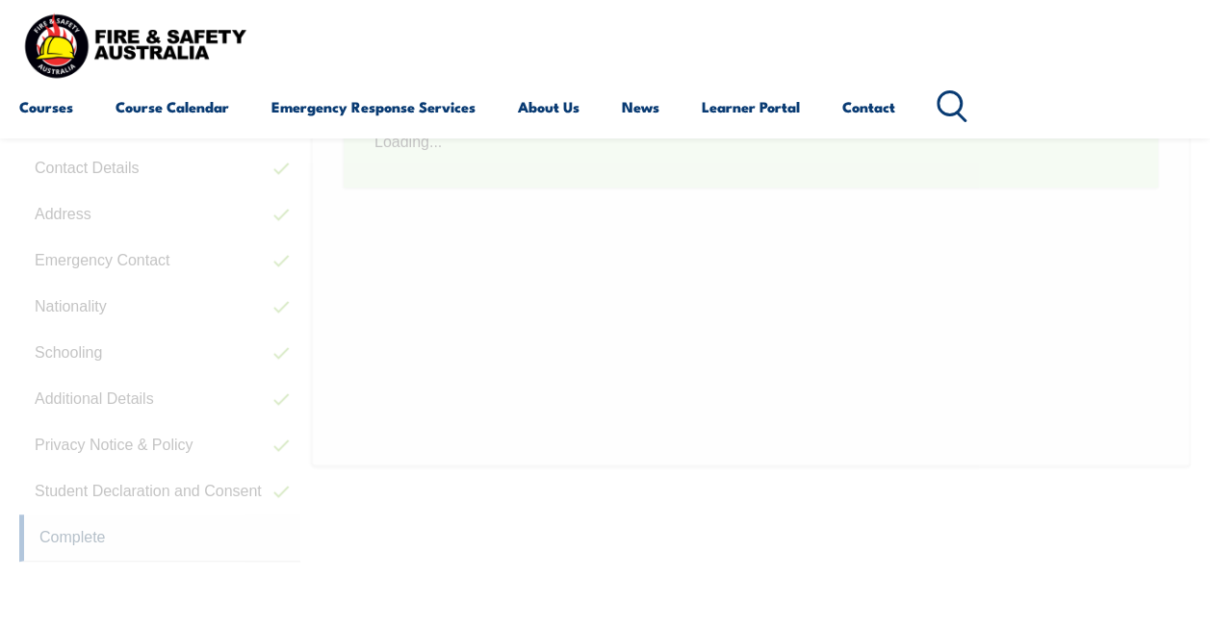
scroll to position [467, 0]
